Goal: Task Accomplishment & Management: Use online tool/utility

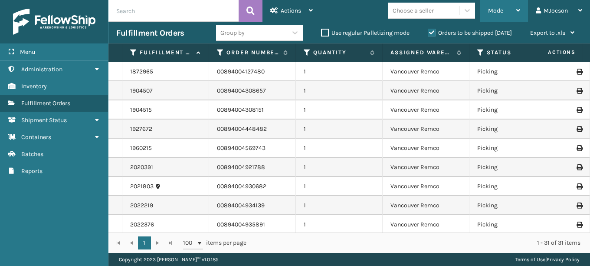
click at [504, 12] on div "Mode" at bounding box center [504, 11] width 32 height 22
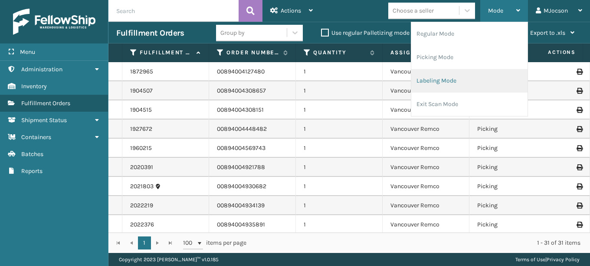
click at [430, 85] on li "Labeling Mode" at bounding box center [469, 80] width 116 height 23
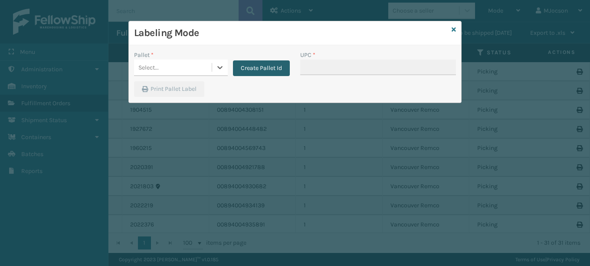
click at [245, 71] on button "Create Pallet Id" at bounding box center [261, 68] width 57 height 16
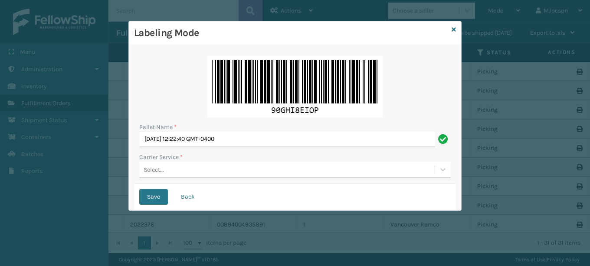
click at [154, 172] on div "Select..." at bounding box center [154, 169] width 20 height 9
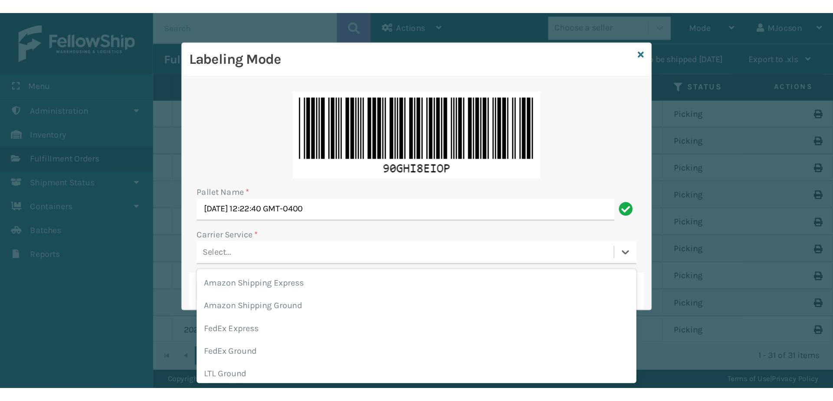
scroll to position [99, 0]
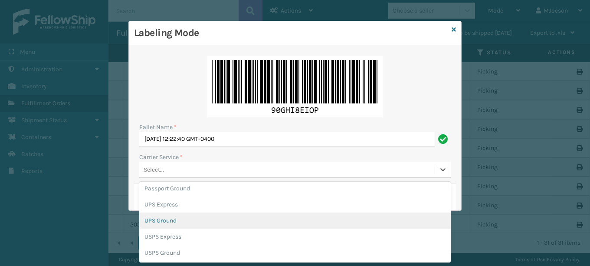
click at [181, 218] on div "UPS Ground" at bounding box center [295, 220] width 312 height 16
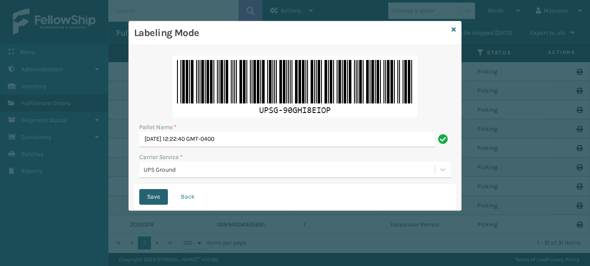
click at [156, 195] on button "Save" at bounding box center [153, 197] width 29 height 16
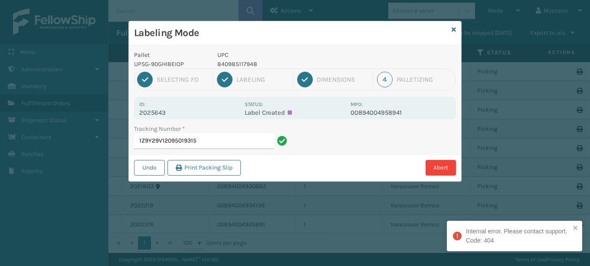
type input "1Z9Y29V12095019315"
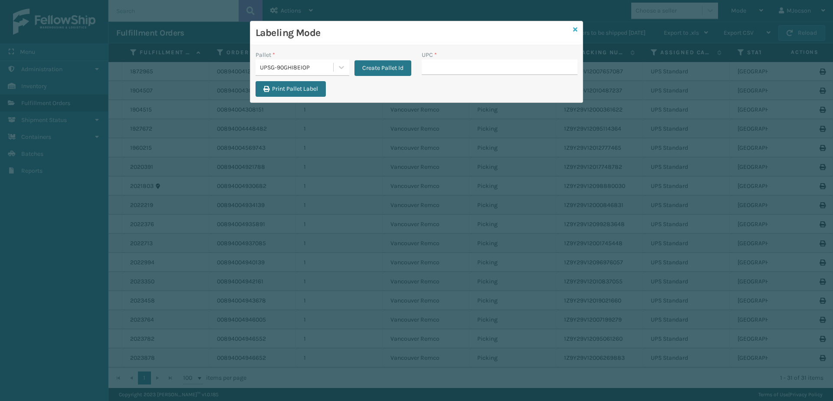
click at [575, 28] on icon at bounding box center [575, 29] width 4 height 6
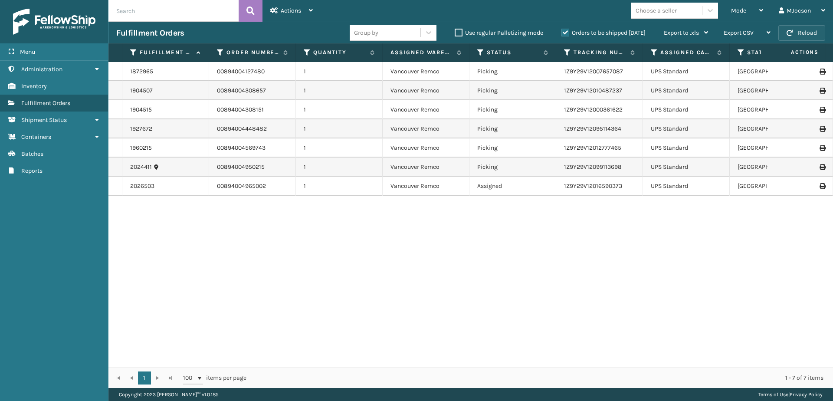
click at [791, 29] on button "Reload" at bounding box center [802, 33] width 47 height 16
